Goal: Task Accomplishment & Management: Use online tool/utility

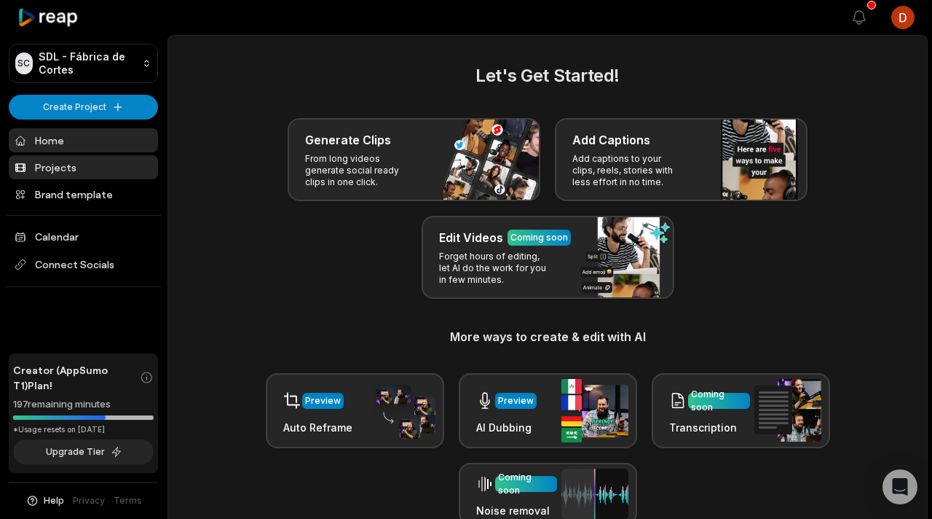
click at [84, 171] on link "Projects" at bounding box center [83, 167] width 149 height 24
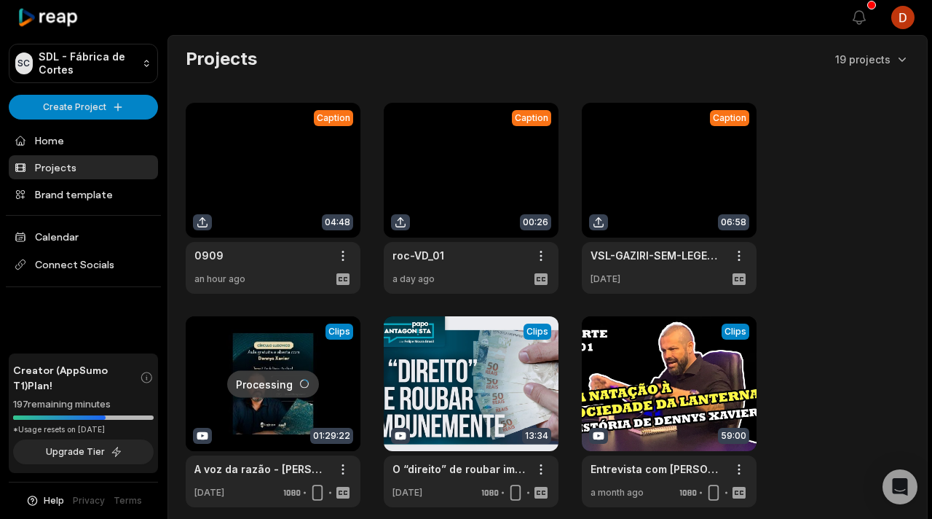
click at [284, 218] on link at bounding box center [273, 198] width 175 height 191
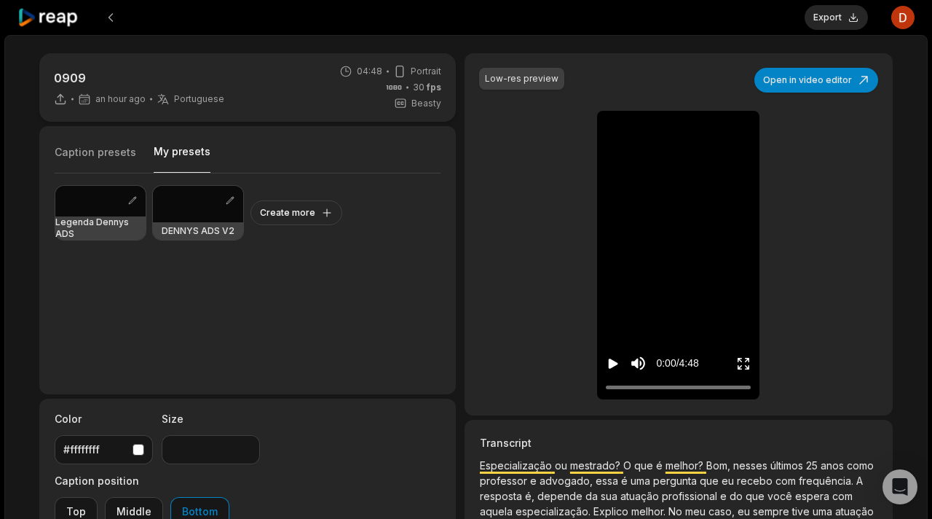
click at [168, 149] on button "My presets" at bounding box center [182, 158] width 57 height 28
click at [91, 213] on div at bounding box center [100, 201] width 90 height 31
type input "**"
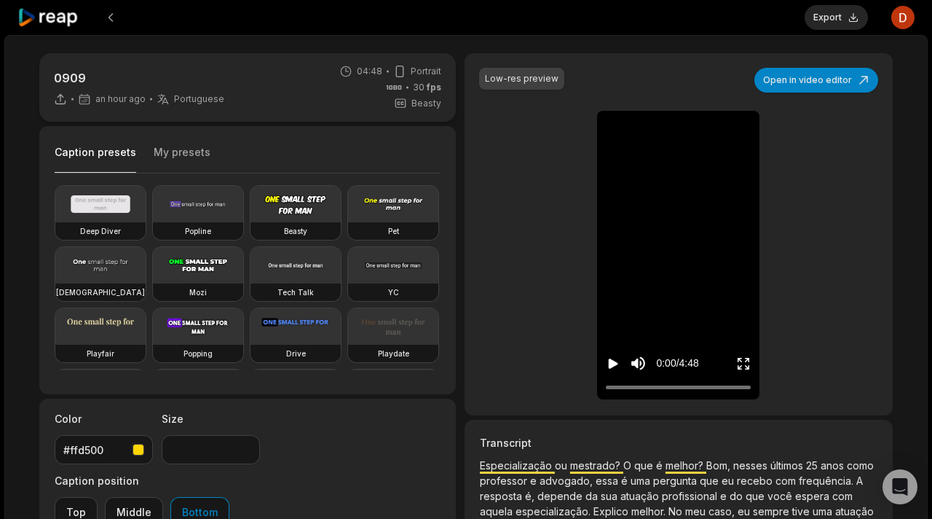
click at [99, 148] on button "Caption presets" at bounding box center [96, 159] width 82 height 28
click at [747, 367] on icon "Enter Fullscreen" at bounding box center [743, 363] width 15 height 15
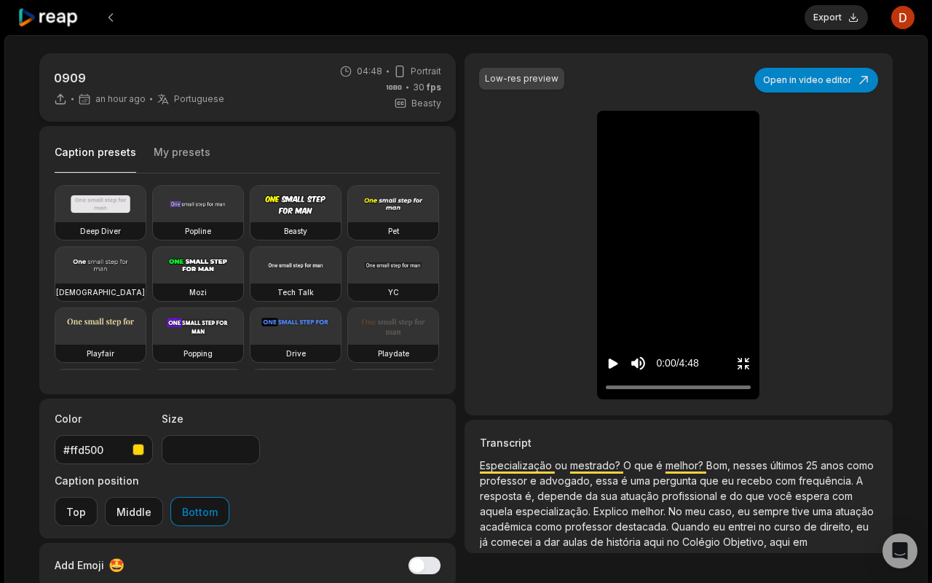
click at [609, 369] on icon "Play video" at bounding box center [613, 363] width 9 height 10
click at [606, 371] on icon "Pause video" at bounding box center [613, 363] width 15 height 15
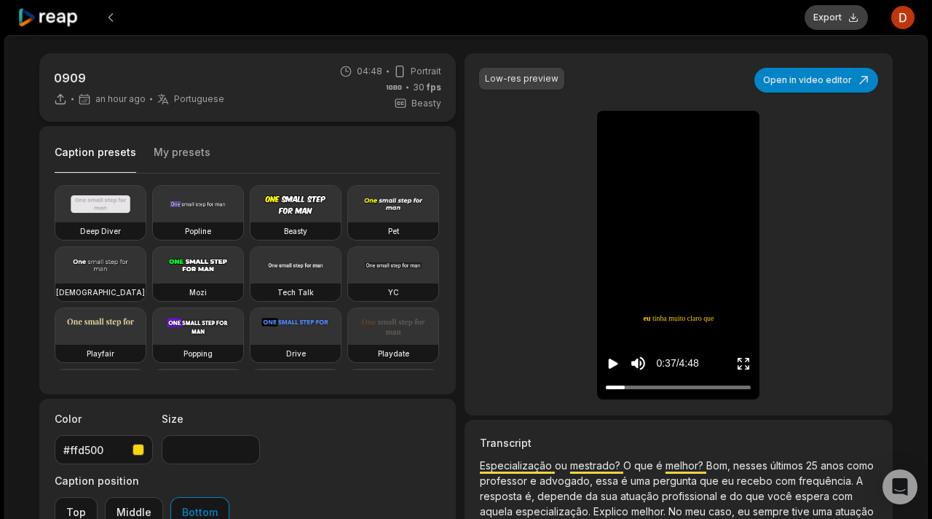
click at [847, 23] on button "Export" at bounding box center [836, 17] width 63 height 25
click at [820, 308] on div "Low-res preview Open in video editor Especialização ou mestrado? O que é melhor…" at bounding box center [679, 234] width 428 height 362
click at [829, 17] on div "Export Open user menu" at bounding box center [860, 17] width 109 height 35
click at [726, 20] on div at bounding box center [411, 17] width 789 height 35
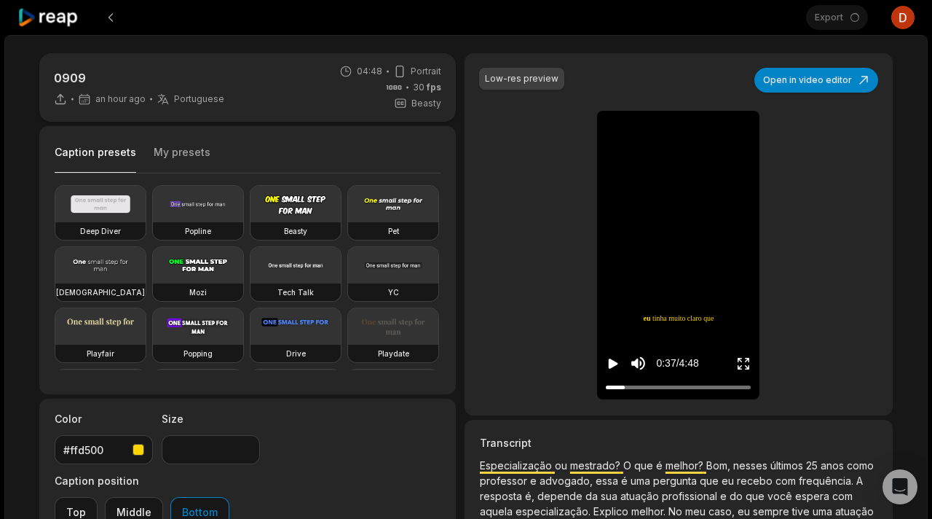
click at [824, 26] on div "Export Open user menu" at bounding box center [860, 17] width 109 height 35
click at [828, 26] on div "Export Open user menu" at bounding box center [860, 17] width 109 height 35
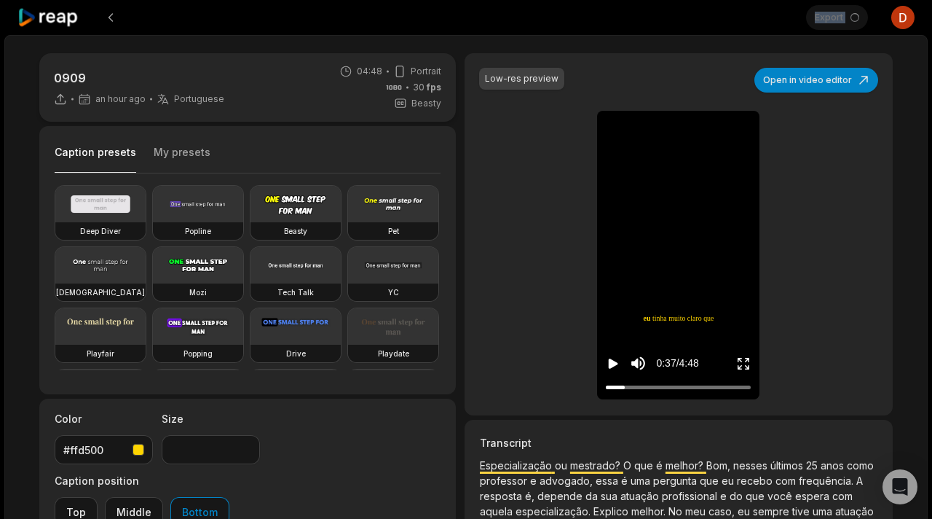
click at [828, 26] on div "Export Open user menu" at bounding box center [860, 17] width 109 height 35
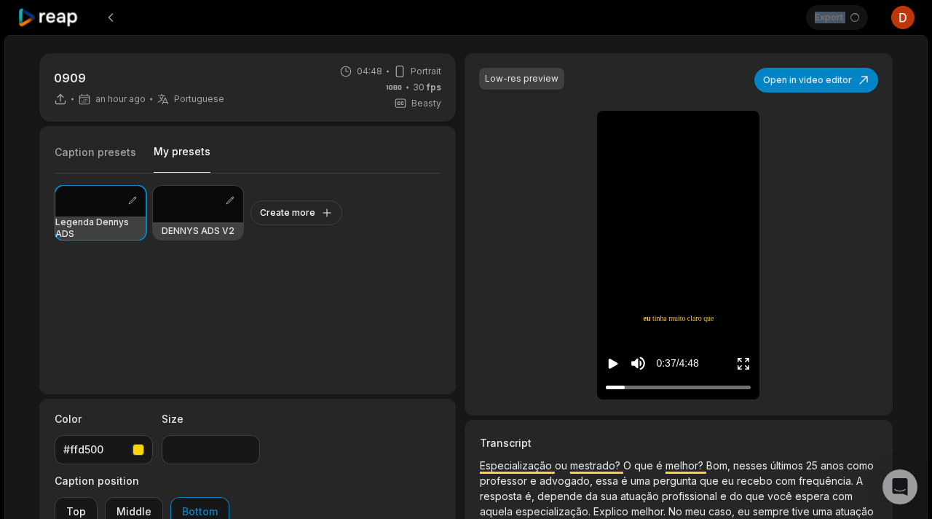
click at [198, 152] on button "My presets" at bounding box center [182, 158] width 57 height 28
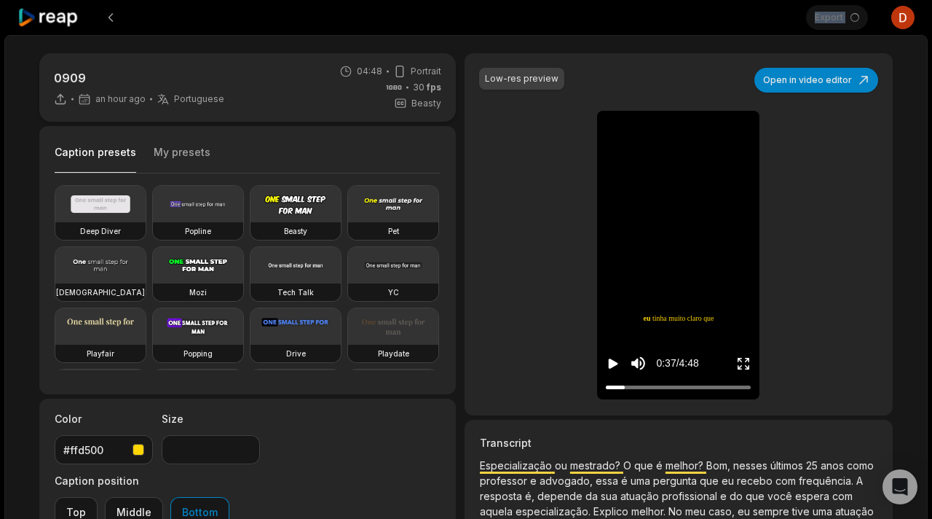
click at [98, 147] on button "Caption presets" at bounding box center [96, 159] width 82 height 28
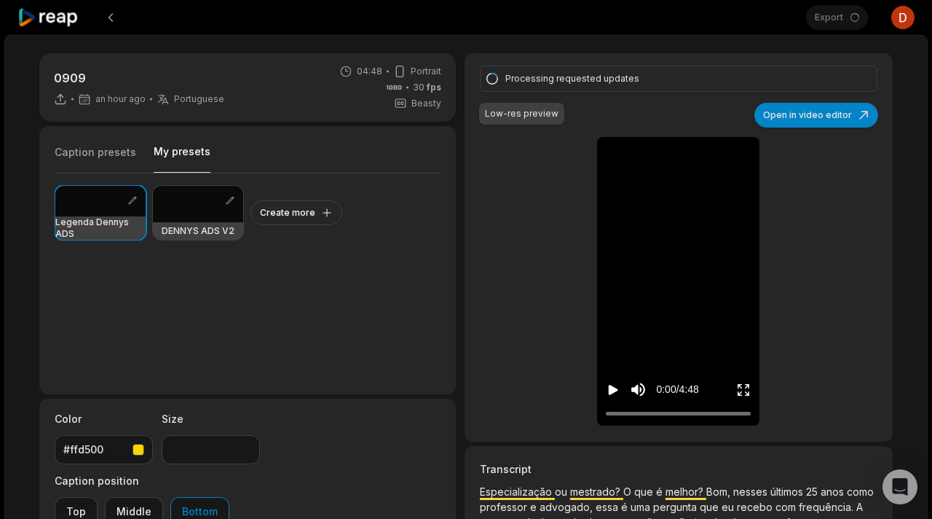
click at [173, 159] on button "My presets" at bounding box center [182, 158] width 57 height 28
click at [617, 380] on button "Play video" at bounding box center [613, 389] width 15 height 27
click at [613, 389] on icon "Pause video" at bounding box center [613, 389] width 15 height 15
click at [843, 7] on div "Export Open user menu" at bounding box center [860, 17] width 109 height 35
click at [629, 64] on div "Processing requested updates Low-res preview Open in video editor Especializaçã…" at bounding box center [679, 247] width 428 height 388
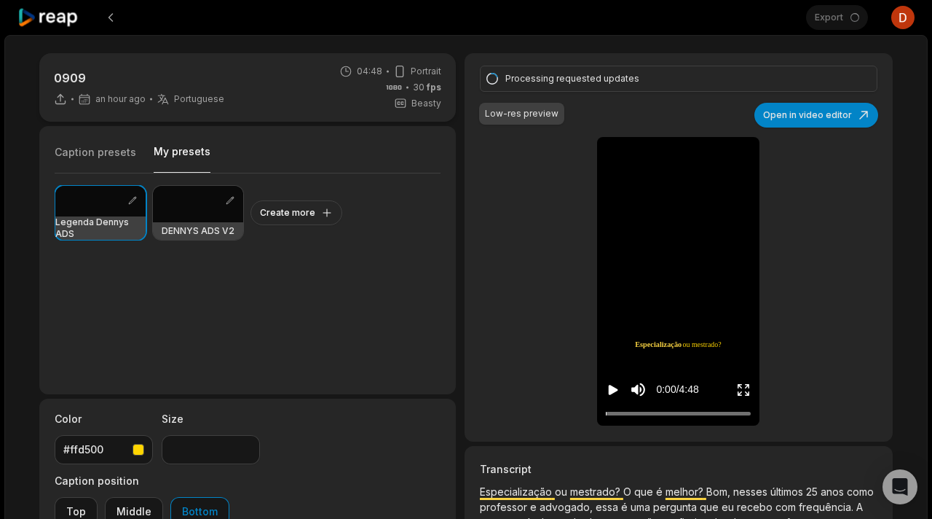
click at [629, 64] on div "Processing requested updates Low-res preview Open in video editor Especializaçã…" at bounding box center [679, 247] width 428 height 388
click at [658, 114] on div "Processing requested updates Low-res preview Open in video editor Especializaçã…" at bounding box center [679, 247] width 428 height 388
